Goal: Task Accomplishment & Management: Use online tool/utility

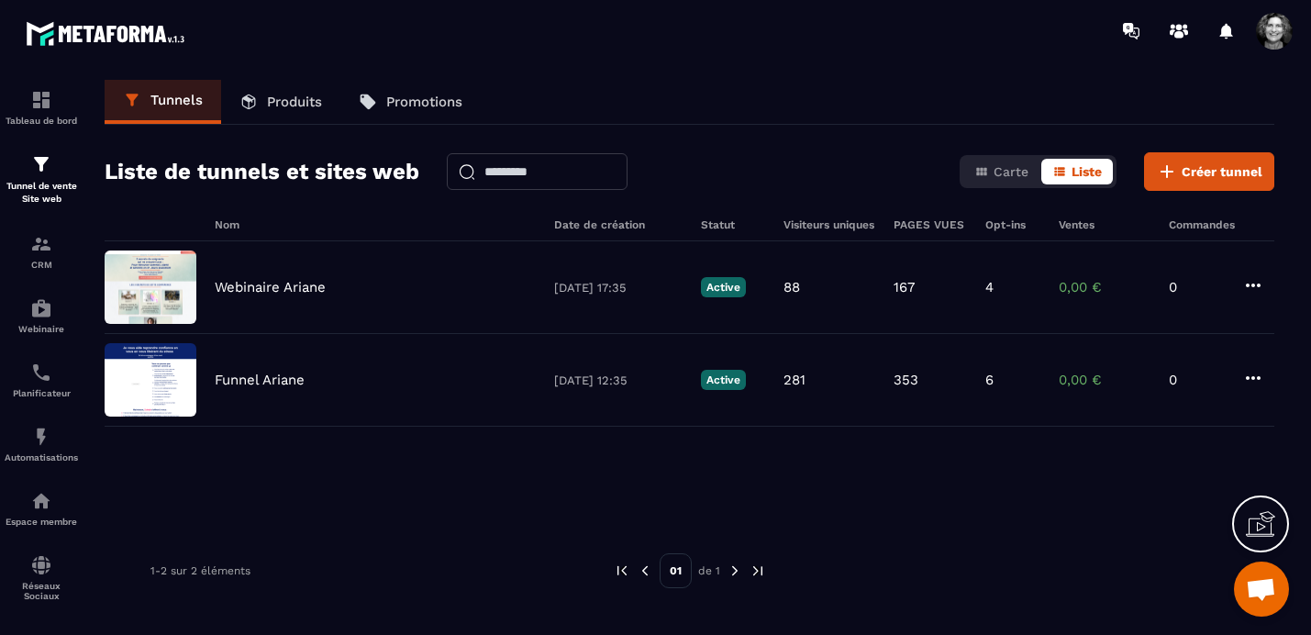
scroll to position [23265, 0]
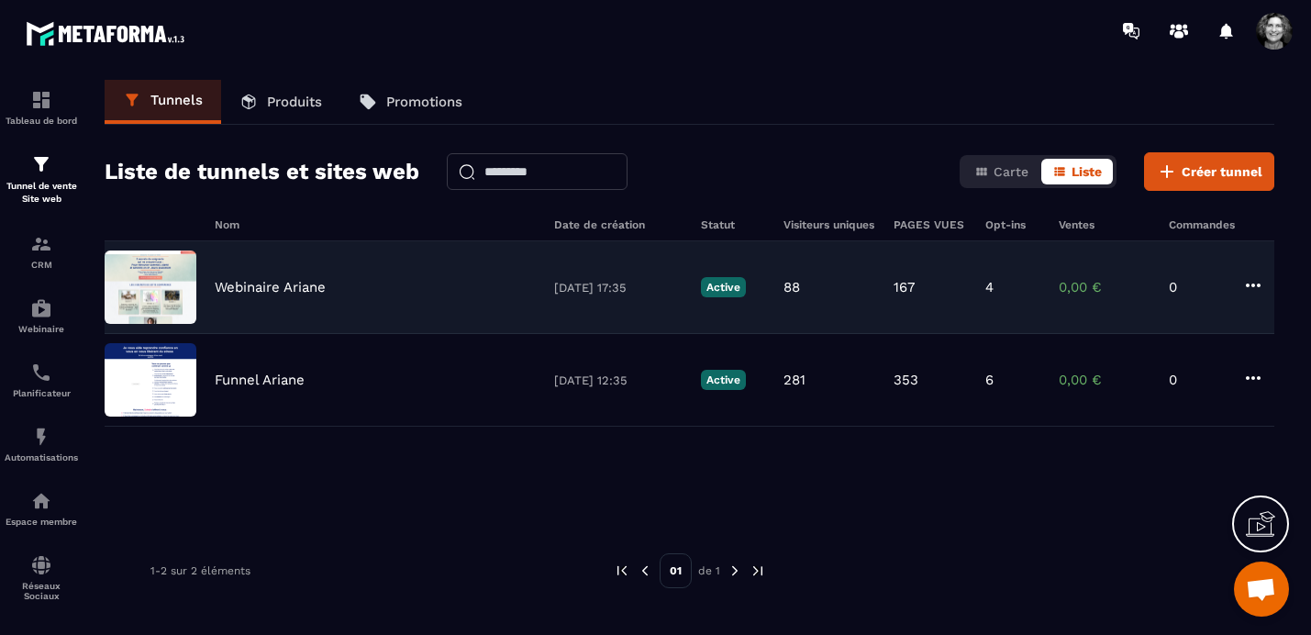
click at [271, 295] on div "Webinaire Ariane [DATE] 17:35 Active 88 167 4 0,00 € 0" at bounding box center [690, 287] width 1170 height 93
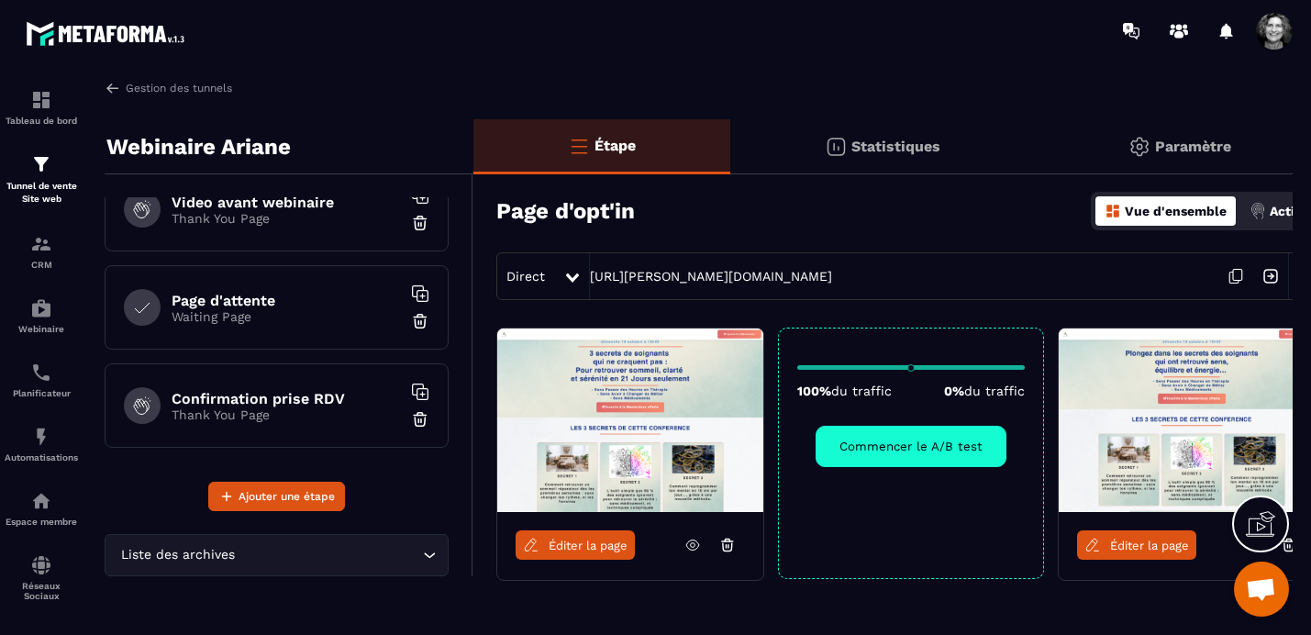
scroll to position [229, 0]
click at [296, 316] on p "Waiting Page" at bounding box center [286, 313] width 229 height 15
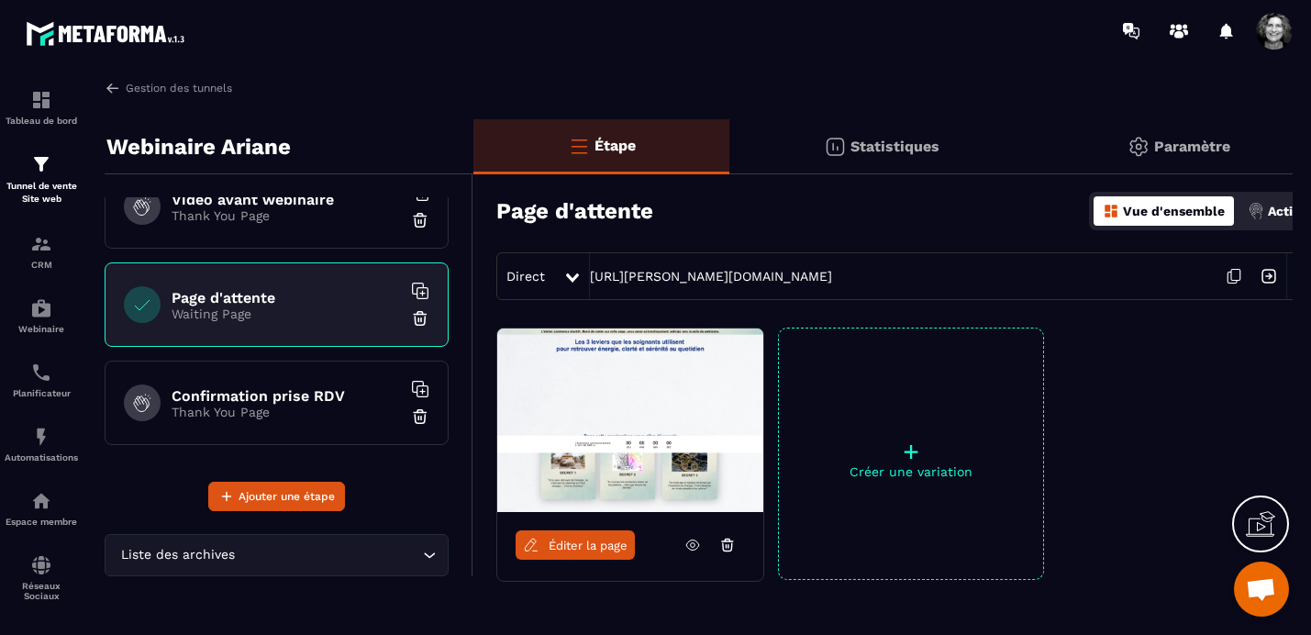
click at [597, 545] on span "Éditer la page" at bounding box center [588, 546] width 79 height 14
